Goal: Unclear

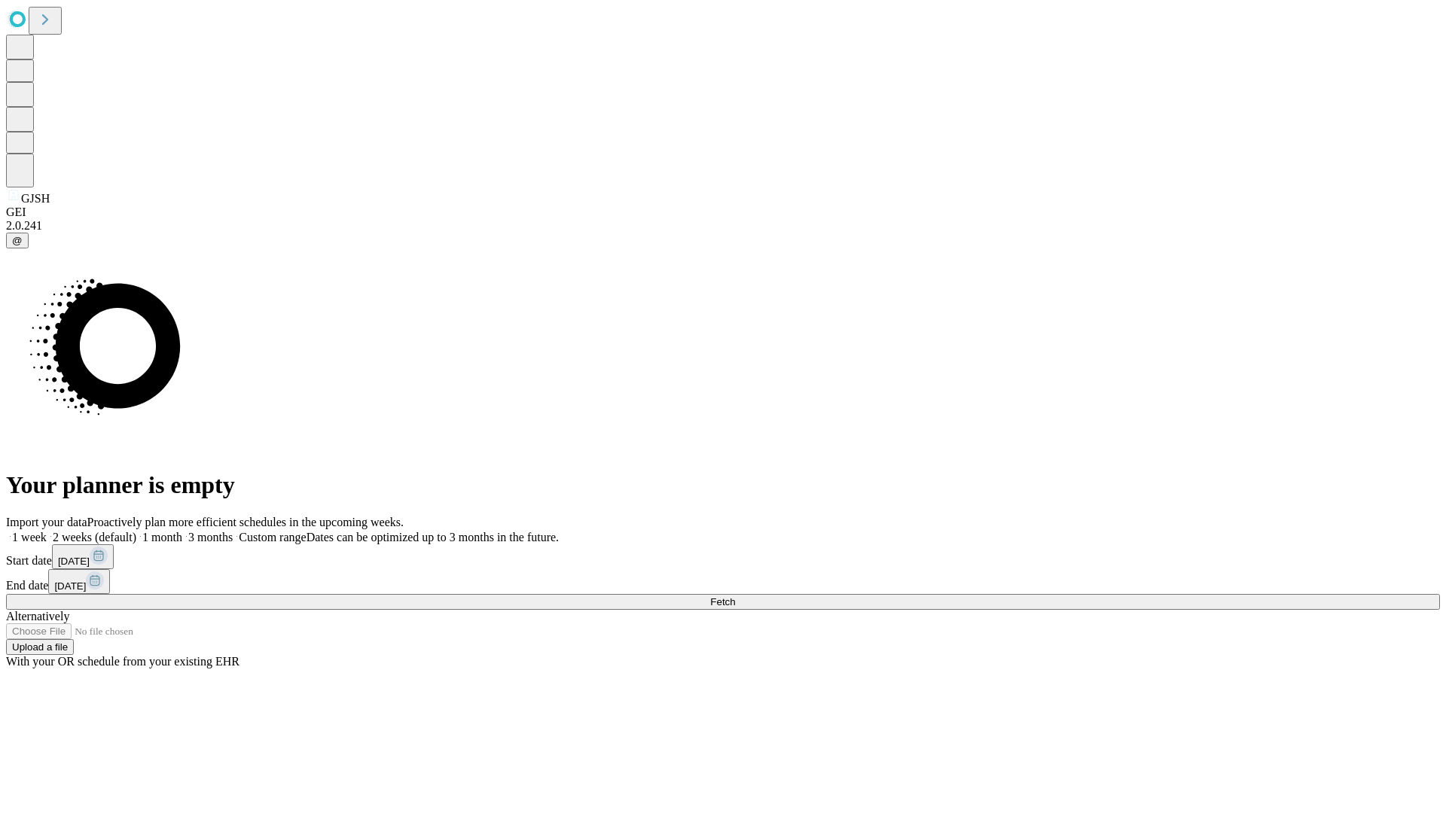
click at [735, 596] on span "Fetch" at bounding box center [722, 601] width 25 height 11
